Goal: Task Accomplishment & Management: Use online tool/utility

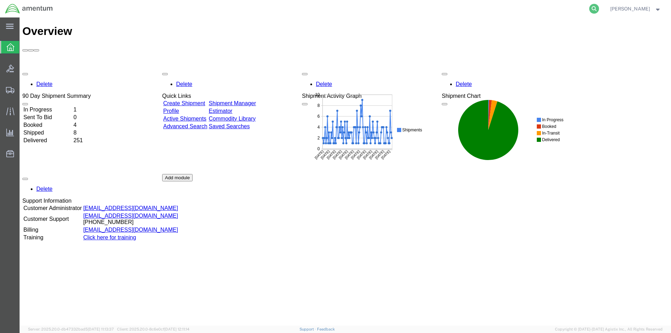
click at [597, 10] on icon at bounding box center [594, 9] width 10 height 10
paste input "S528-25279-1615"
click at [598, 9] on icon at bounding box center [594, 9] width 10 height 10
type input "S528-25279-1615"
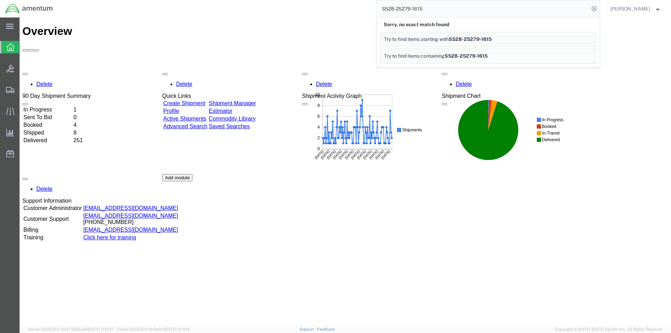
click at [515, 14] on input "S528-25279-1615" at bounding box center [483, 8] width 212 height 17
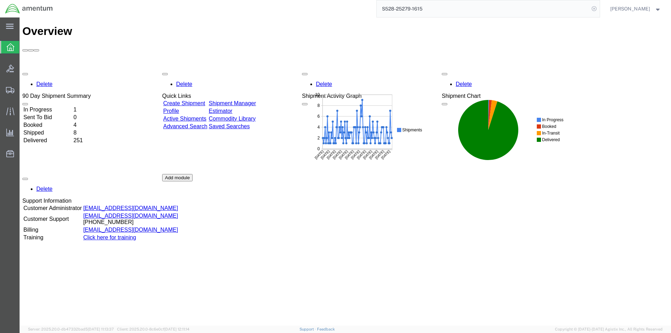
click at [596, 11] on icon at bounding box center [594, 9] width 10 height 10
paste input "S528-25279-1615"
click at [594, 10] on icon at bounding box center [594, 9] width 10 height 10
type input "S528-25279-1615"
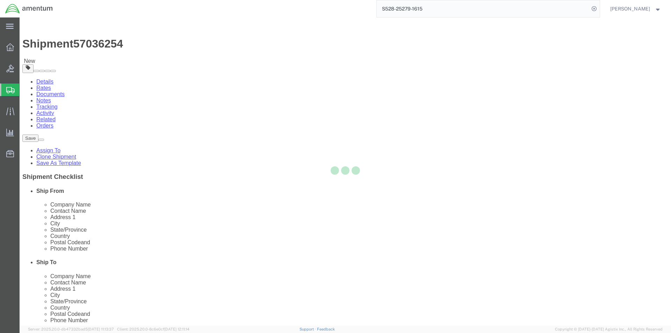
select select "42692"
select select
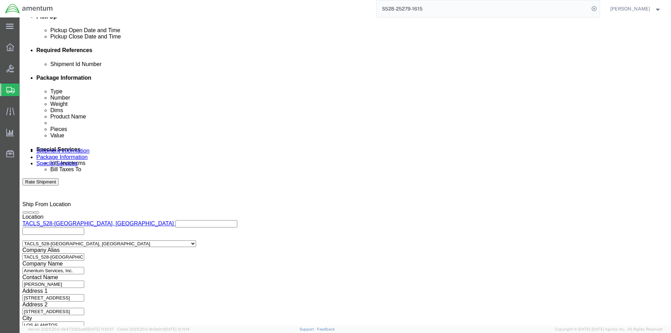
scroll to position [318, 0]
click button "Continue"
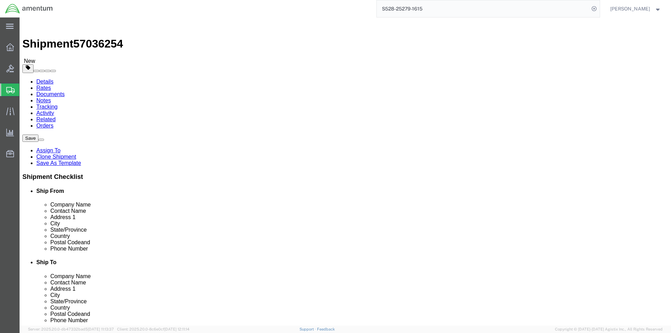
click button "Rate Shipment"
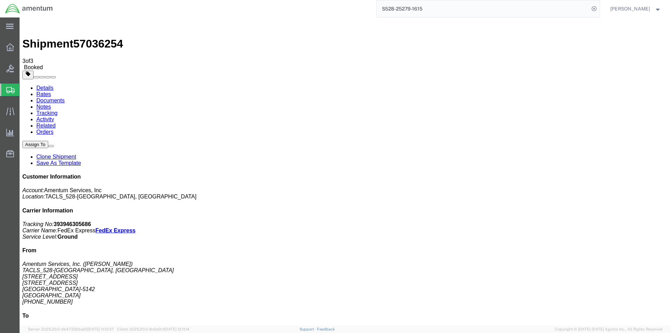
drag, startPoint x: 294, startPoint y: 110, endPoint x: 534, endPoint y: 142, distance: 242.2
